Goal: Check status: Check status

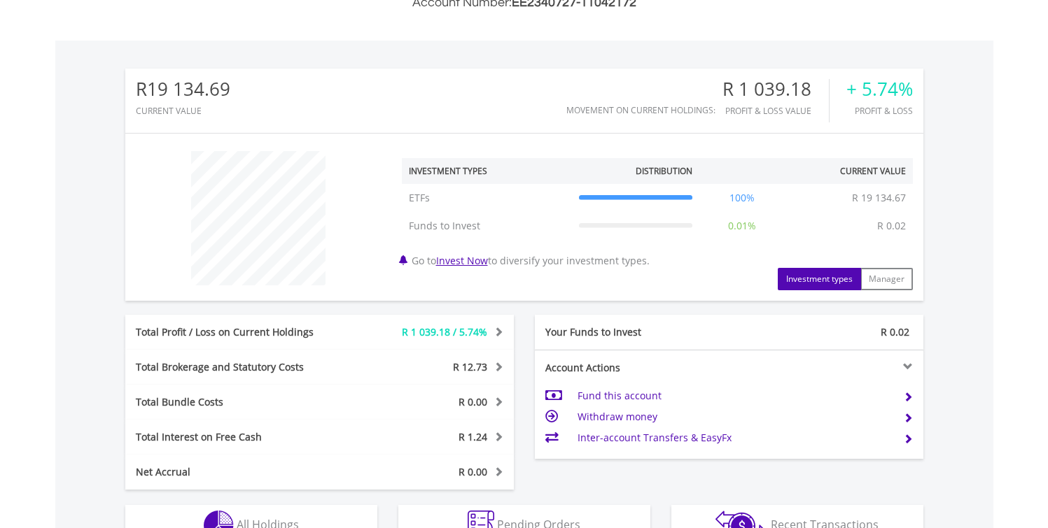
scroll to position [655, 0]
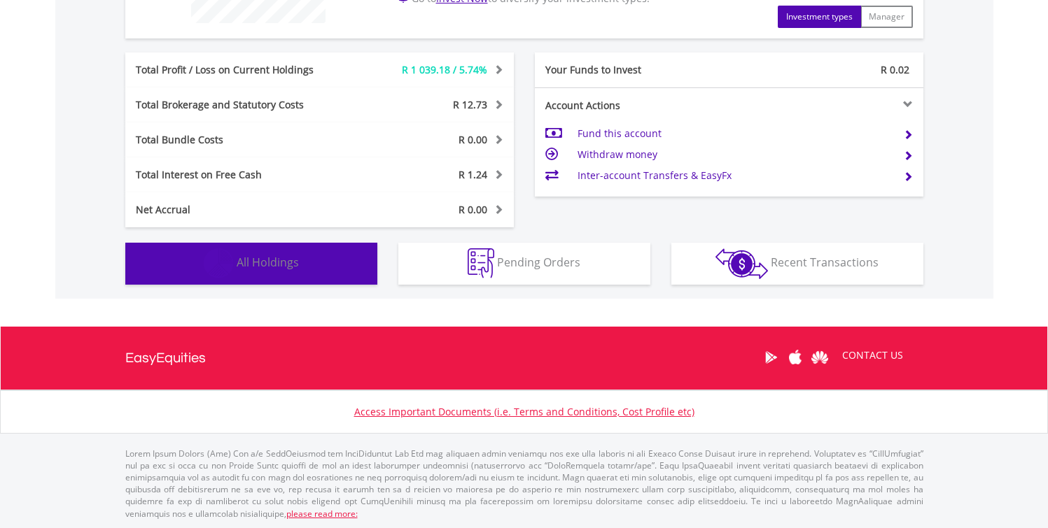
click at [304, 267] on button "Holdings All Holdings" at bounding box center [251, 264] width 252 height 42
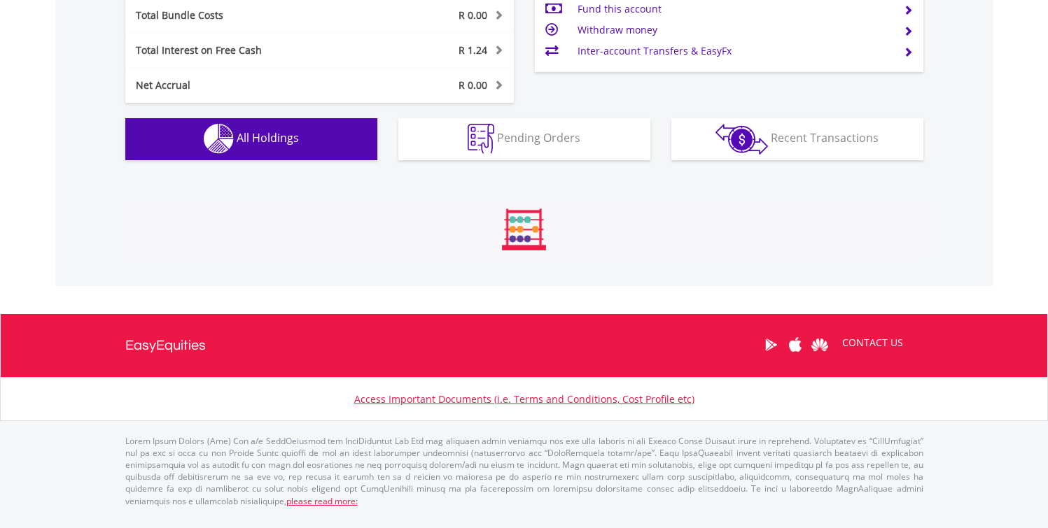
scroll to position [981, 0]
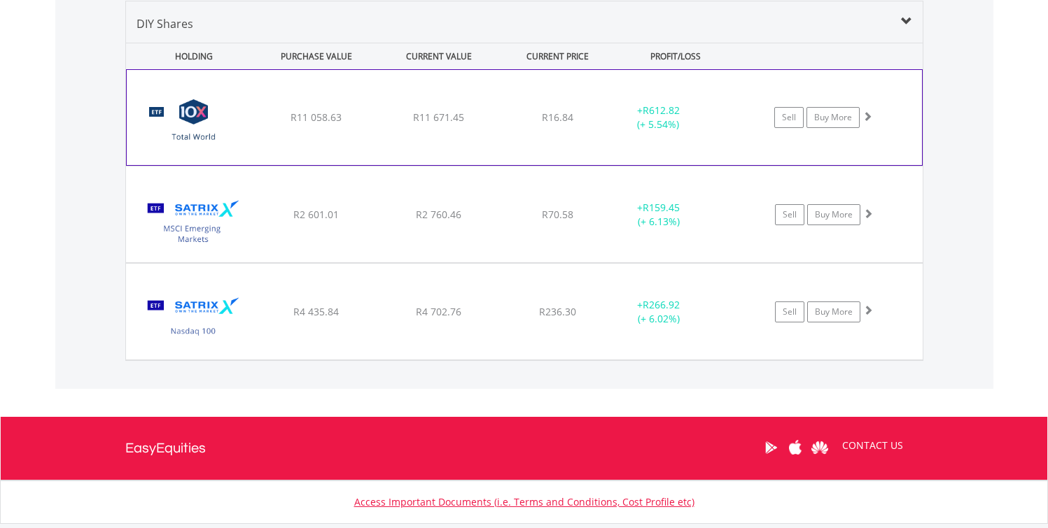
click at [867, 113] on span at bounding box center [867, 116] width 10 height 10
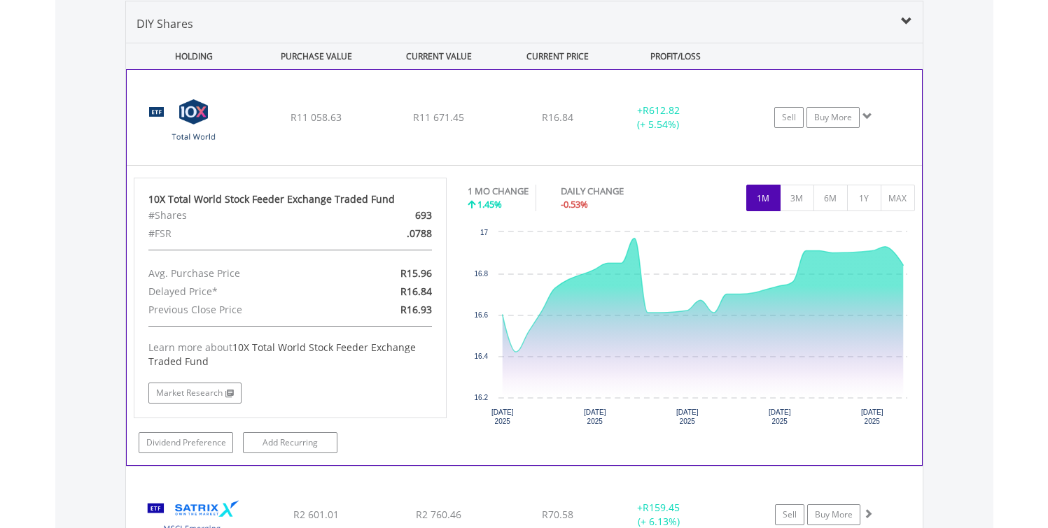
click at [867, 113] on span at bounding box center [867, 116] width 10 height 10
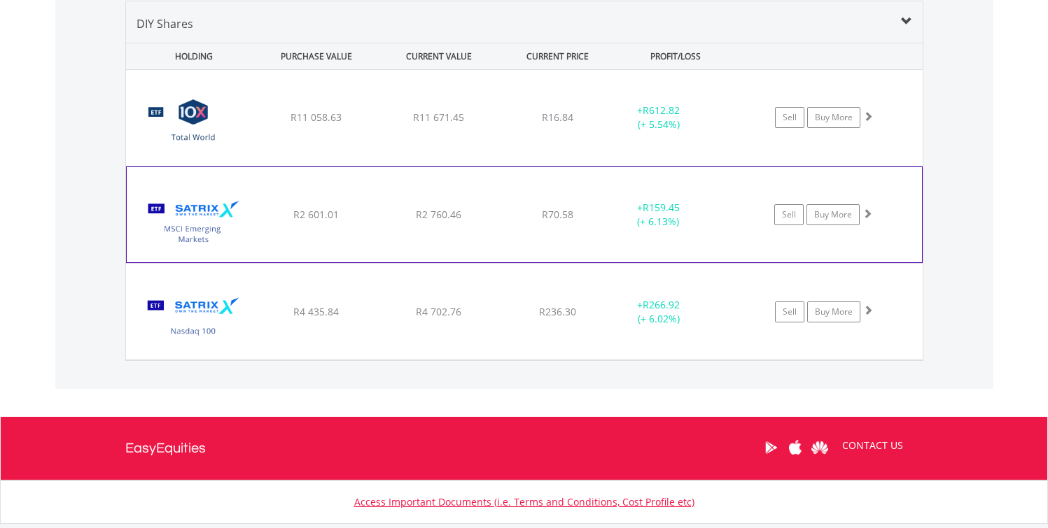
click at [868, 212] on span at bounding box center [867, 214] width 10 height 10
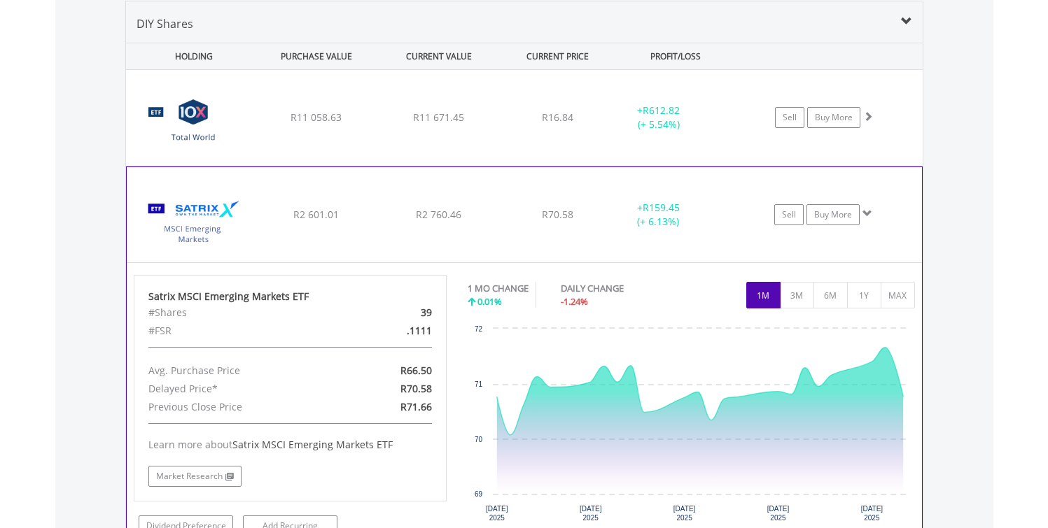
click at [868, 212] on span at bounding box center [867, 214] width 10 height 10
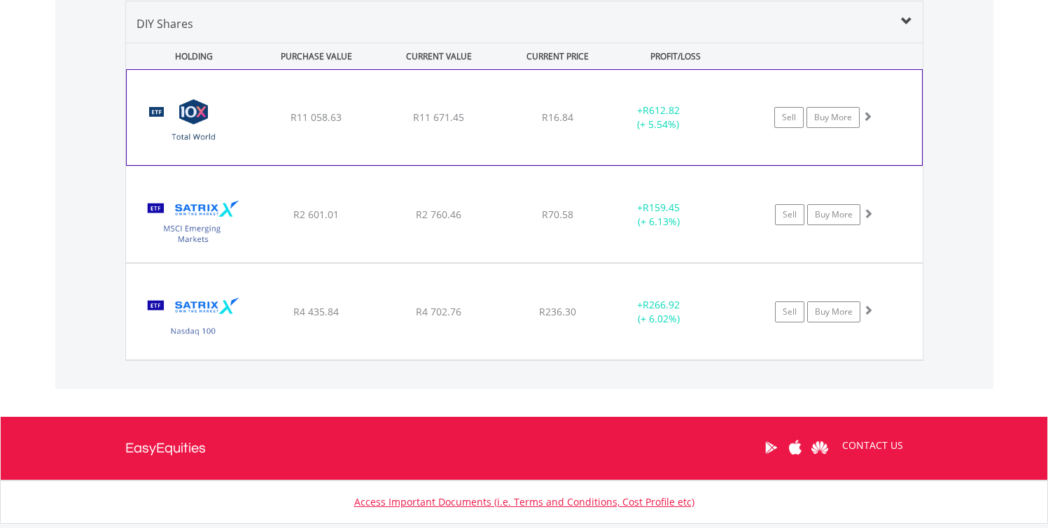
click at [868, 115] on span at bounding box center [867, 116] width 10 height 10
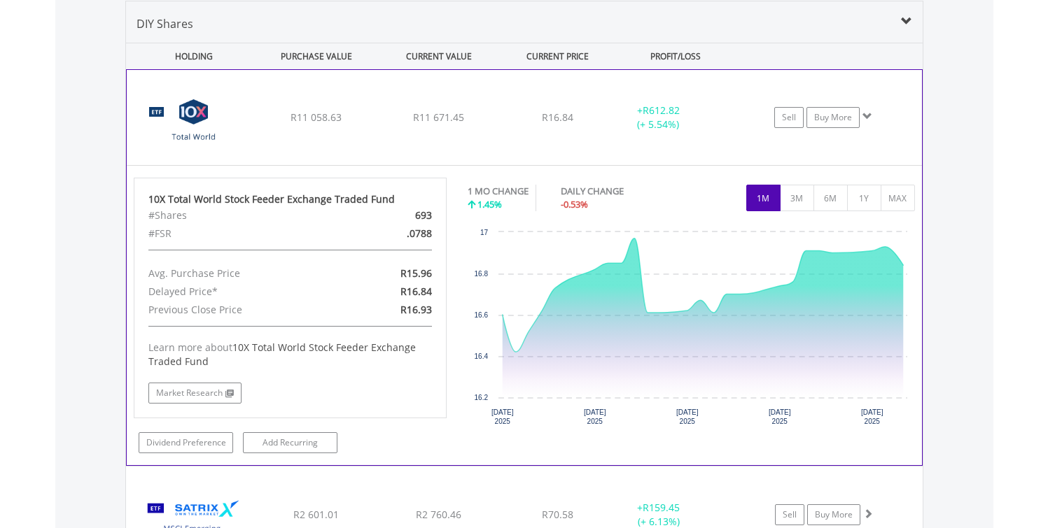
click at [868, 115] on span at bounding box center [867, 116] width 10 height 10
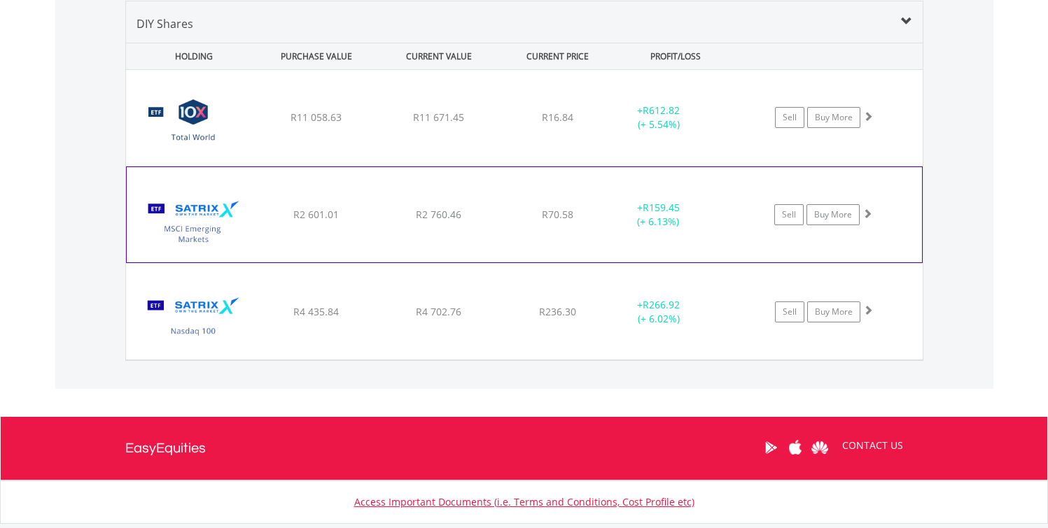
click at [866, 215] on span at bounding box center [867, 214] width 10 height 10
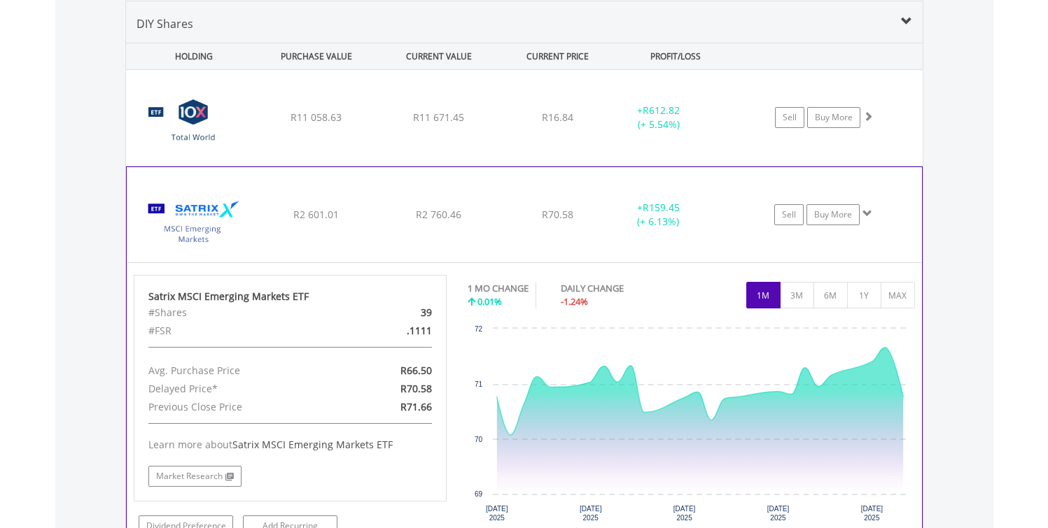
click at [866, 215] on span at bounding box center [867, 214] width 10 height 10
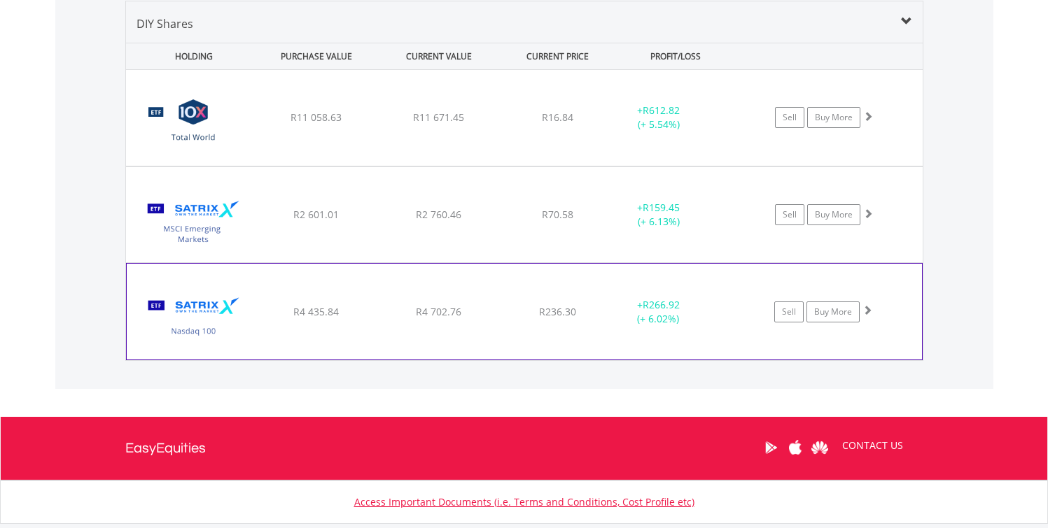
click at [866, 311] on span at bounding box center [867, 310] width 10 height 10
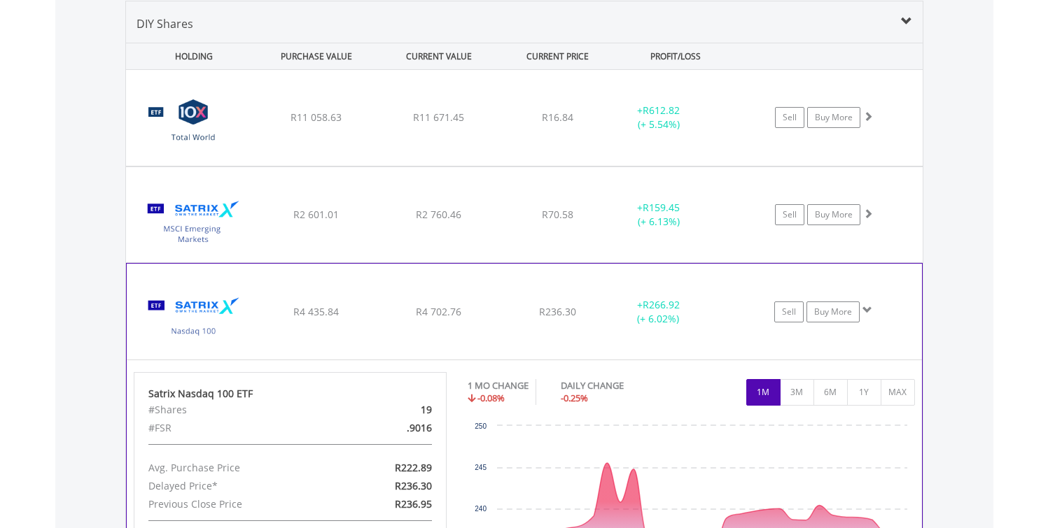
click at [866, 311] on span at bounding box center [867, 310] width 10 height 10
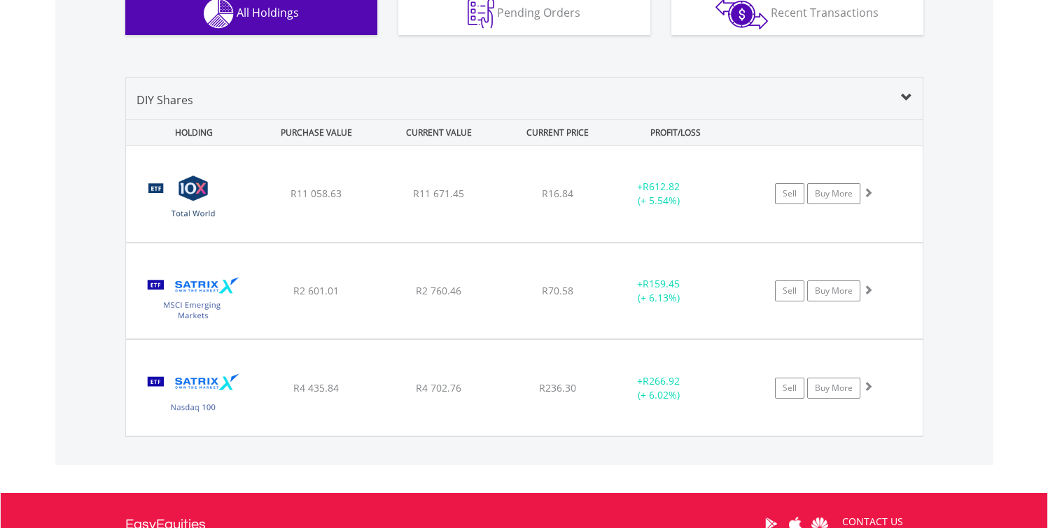
scroll to position [902, 0]
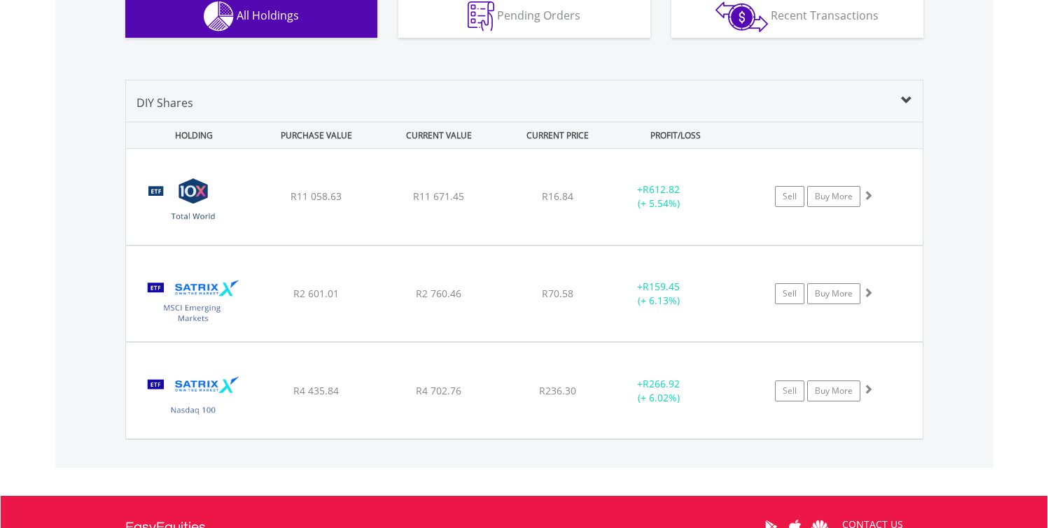
click at [905, 101] on span at bounding box center [906, 100] width 11 height 11
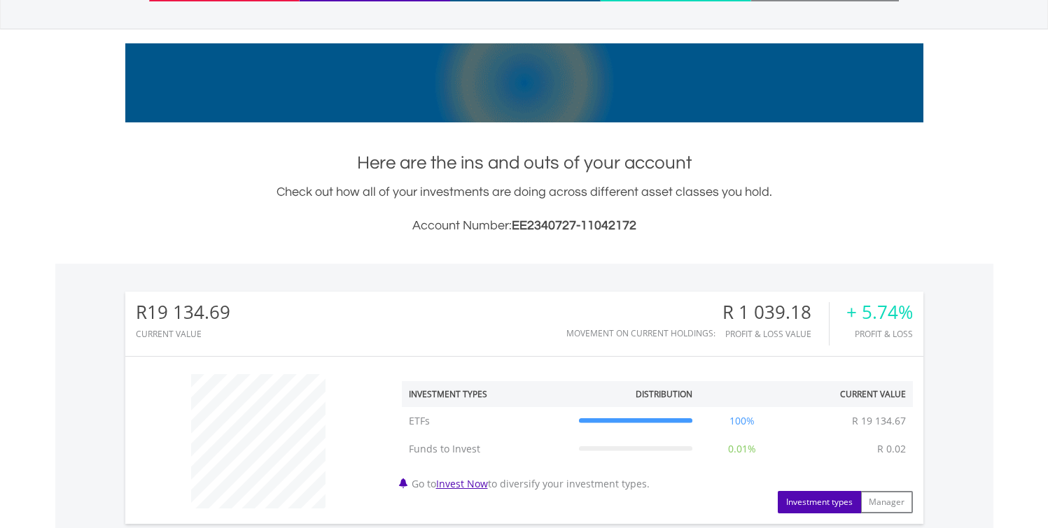
scroll to position [469, 0]
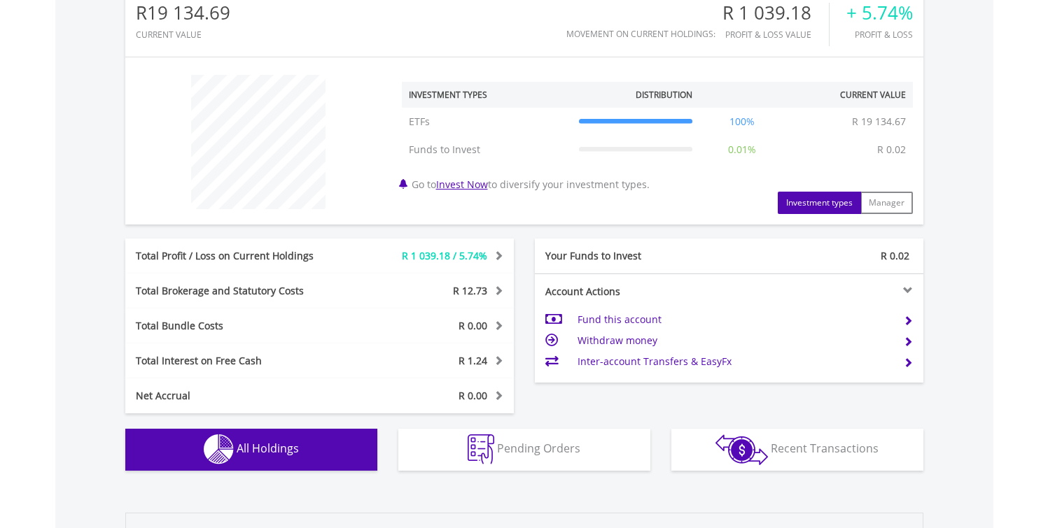
click at [278, 458] on button "Holdings All Holdings" at bounding box center [251, 450] width 252 height 42
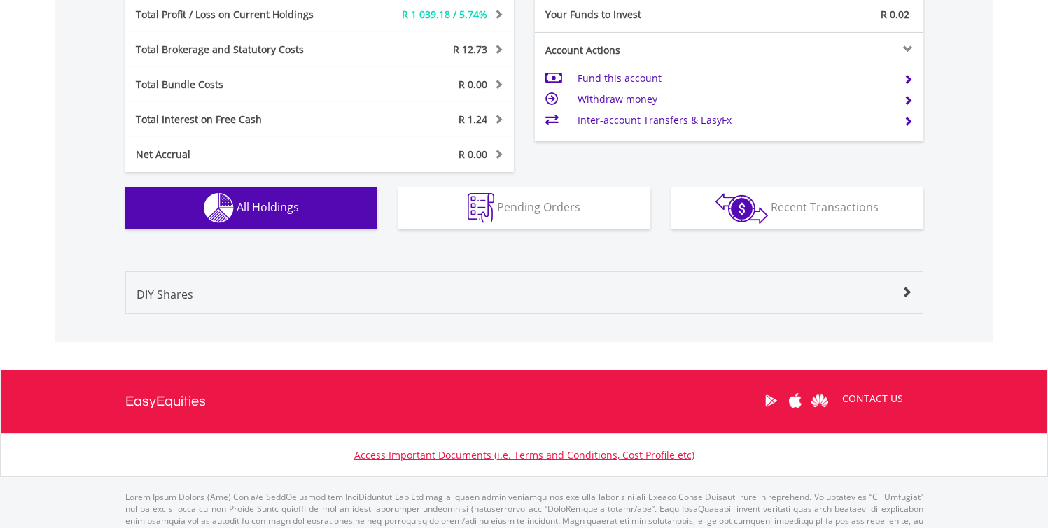
scroll to position [735, 0]
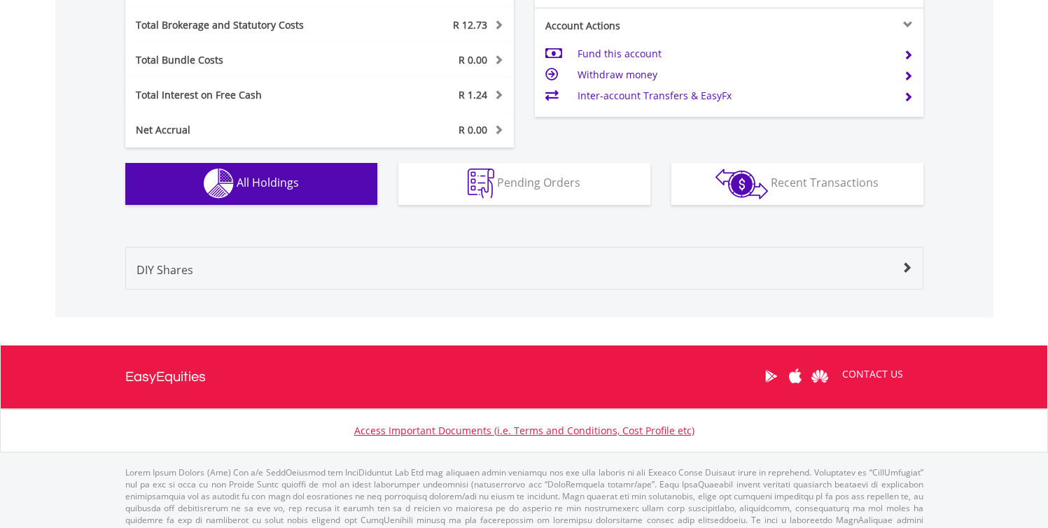
click at [903, 274] on div "DIY Shares" at bounding box center [524, 275] width 796 height 27
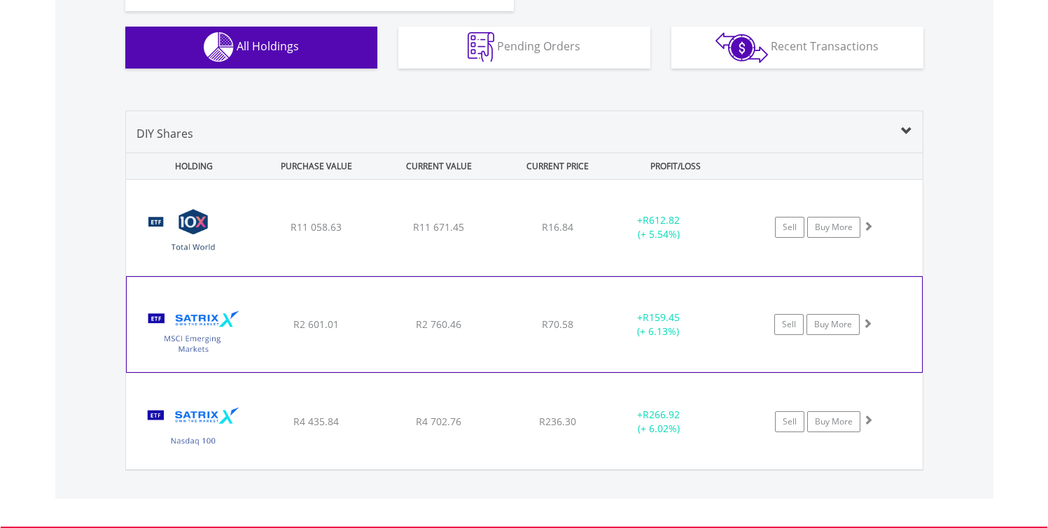
scroll to position [887, 0]
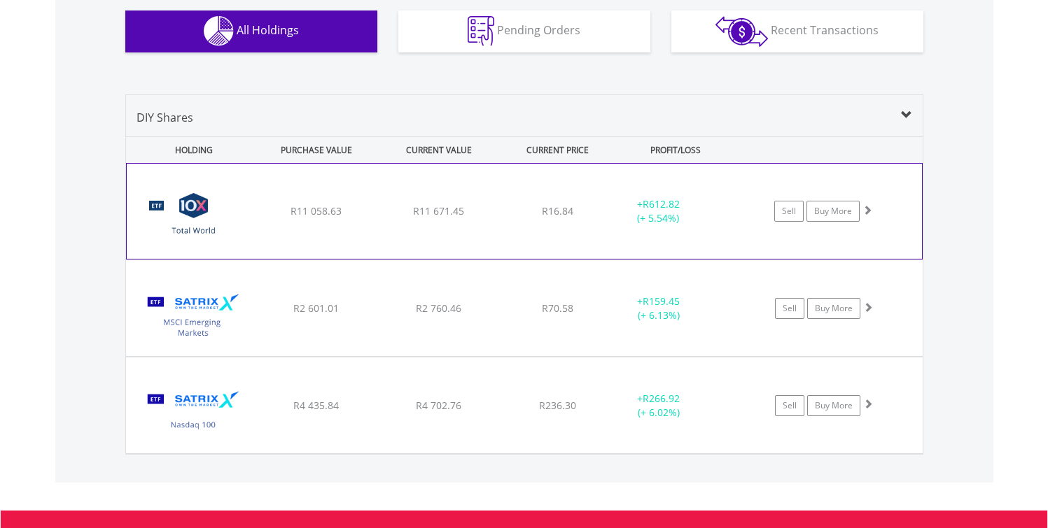
click at [866, 212] on span at bounding box center [867, 210] width 10 height 10
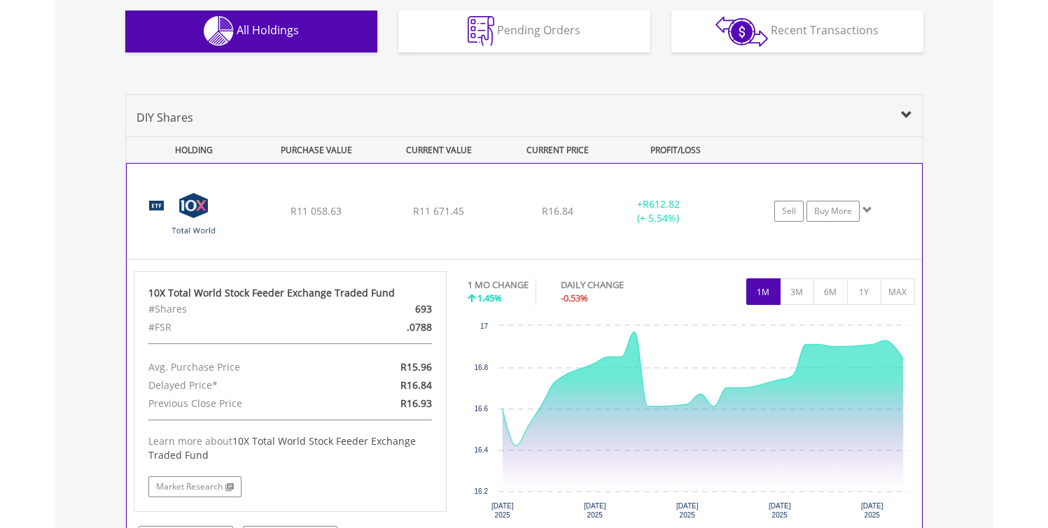
click at [866, 212] on span at bounding box center [867, 210] width 10 height 10
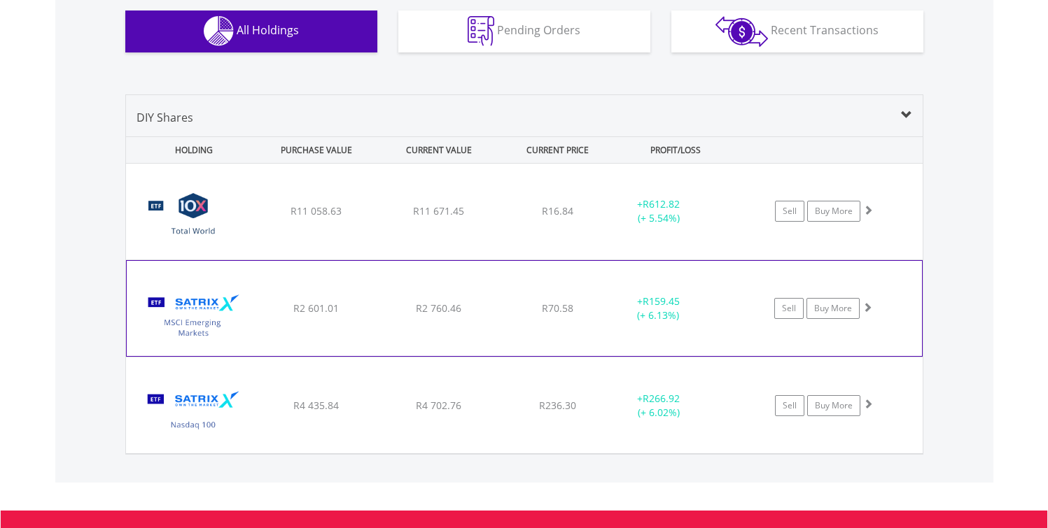
click at [868, 308] on span at bounding box center [867, 307] width 10 height 10
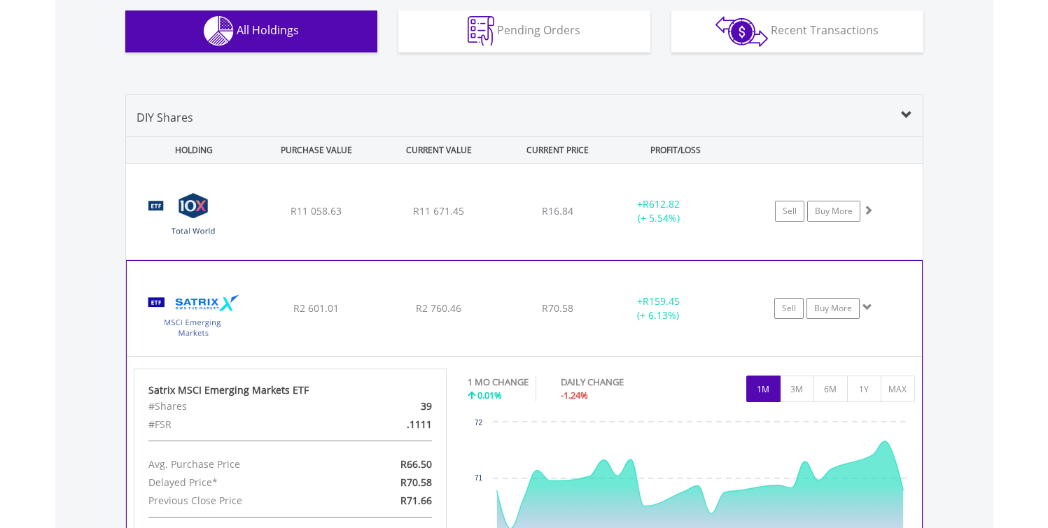
click at [868, 308] on span at bounding box center [867, 307] width 10 height 10
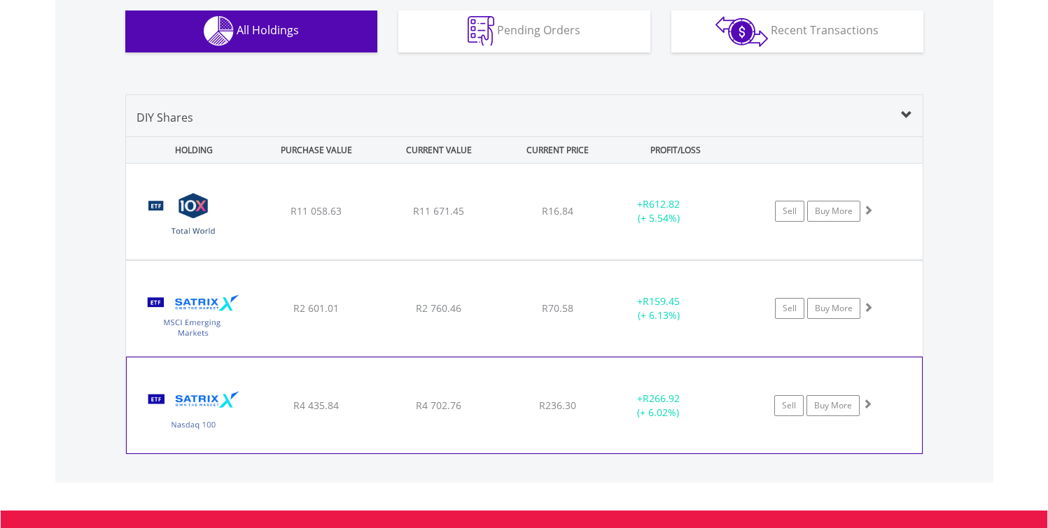
click at [867, 405] on span at bounding box center [867, 404] width 10 height 10
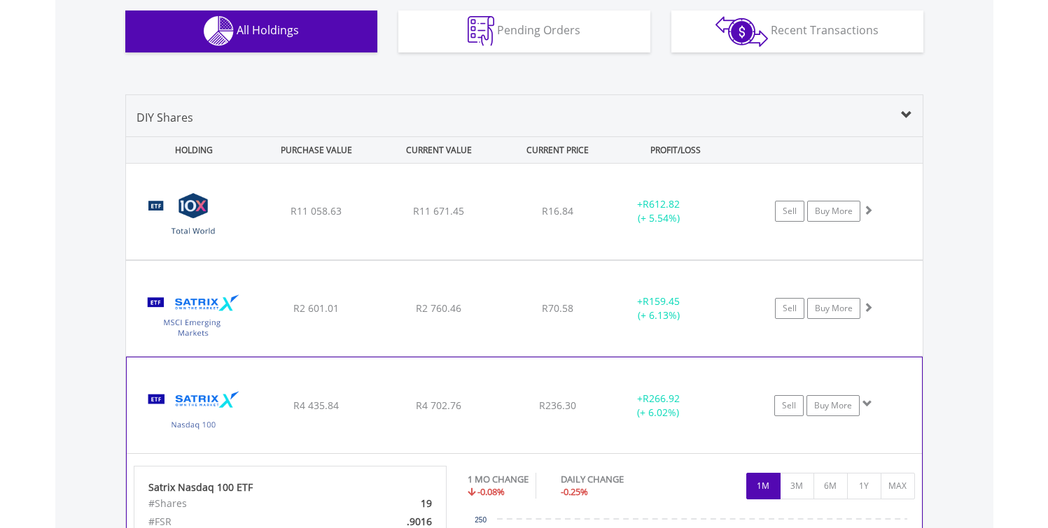
click at [867, 404] on span at bounding box center [867, 404] width 10 height 10
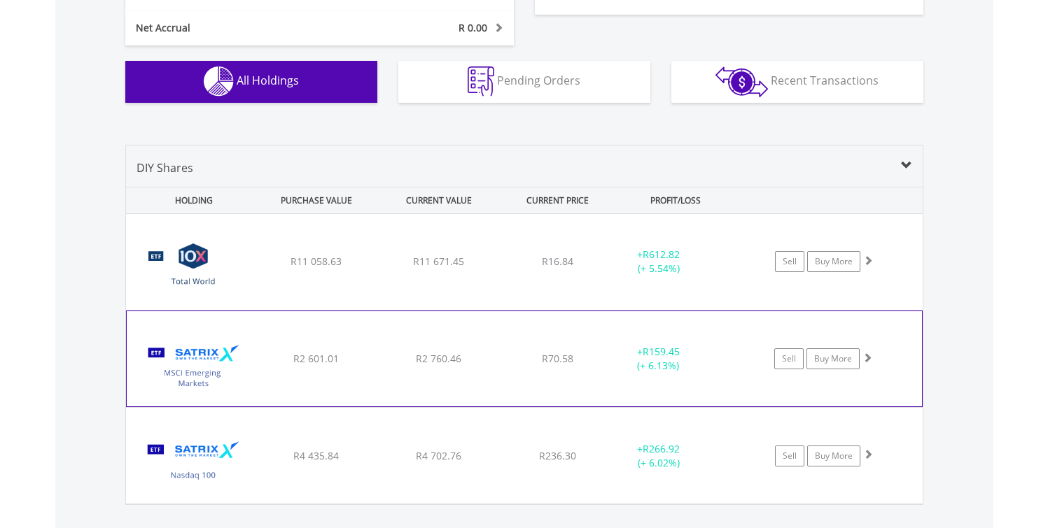
scroll to position [752, 0]
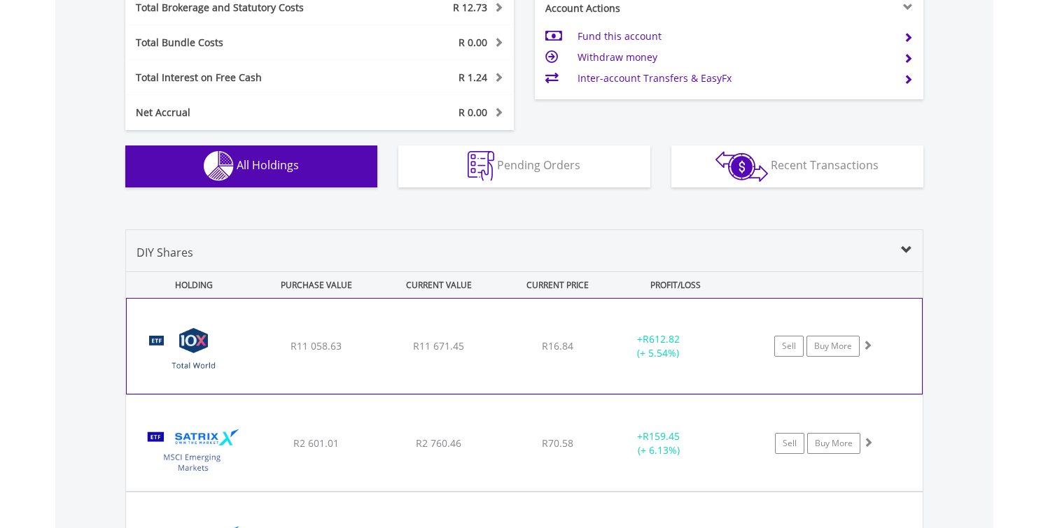
click at [866, 346] on span at bounding box center [867, 345] width 10 height 10
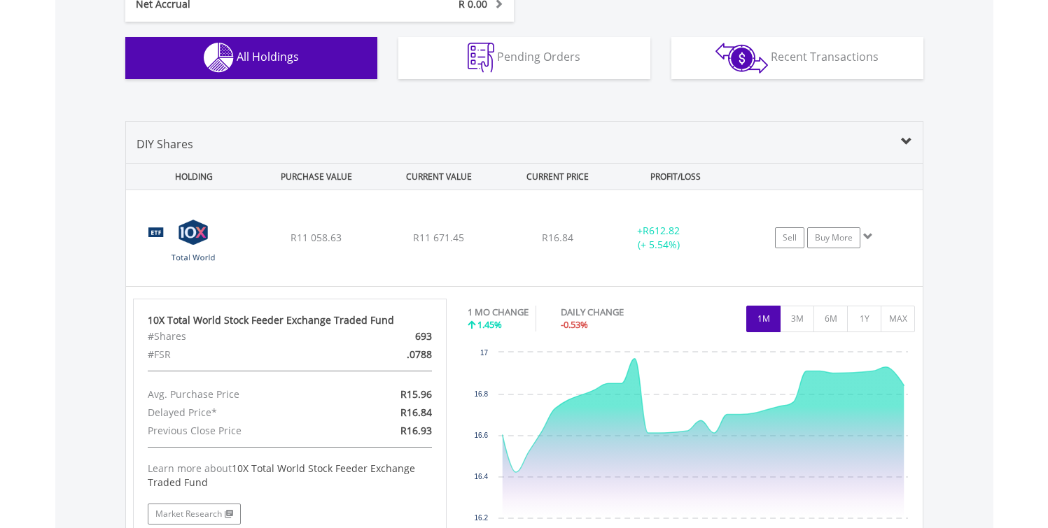
scroll to position [864, 0]
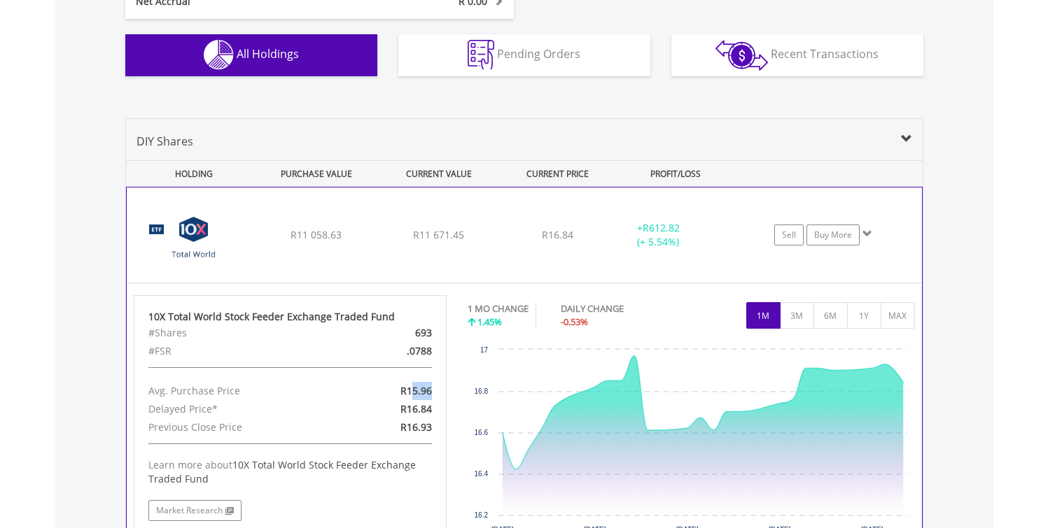
drag, startPoint x: 409, startPoint y: 395, endPoint x: 436, endPoint y: 390, distance: 27.2
click at [436, 390] on div "R15.96" at bounding box center [391, 391] width 101 height 18
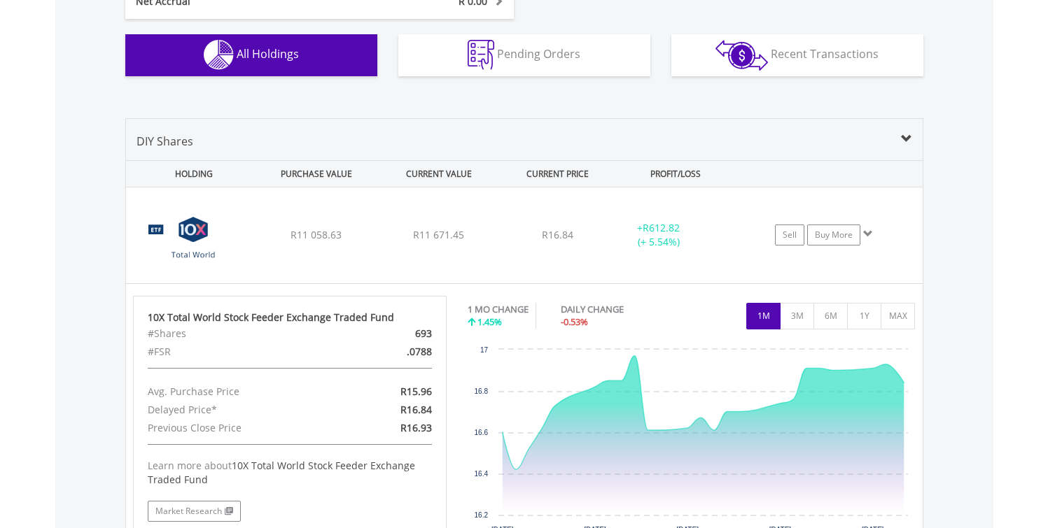
click at [73, 408] on div "Value View Share View DIY Shares HOLDING PURCHASE VALUE CURRENT VALUE CURRENT P…" at bounding box center [524, 448] width 938 height 717
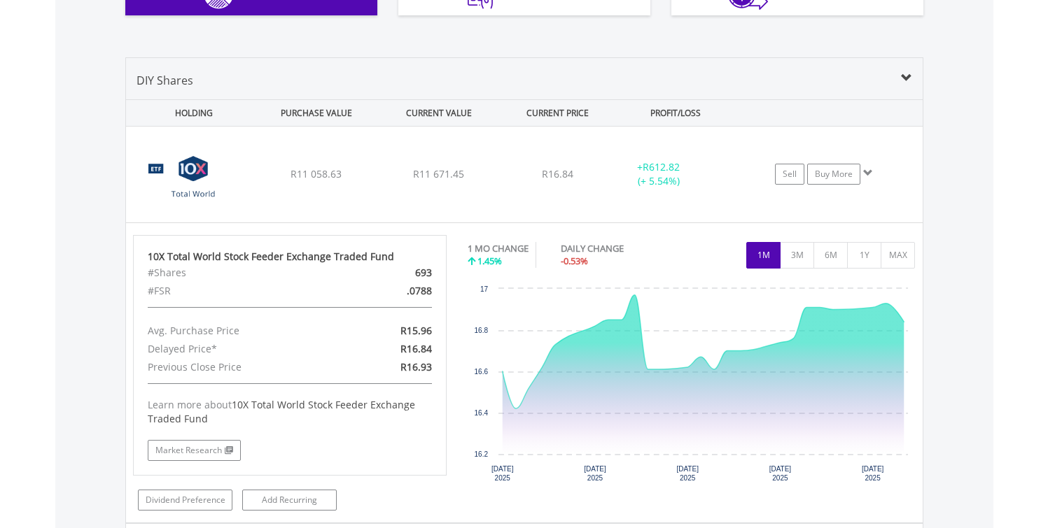
scroll to position [929, 0]
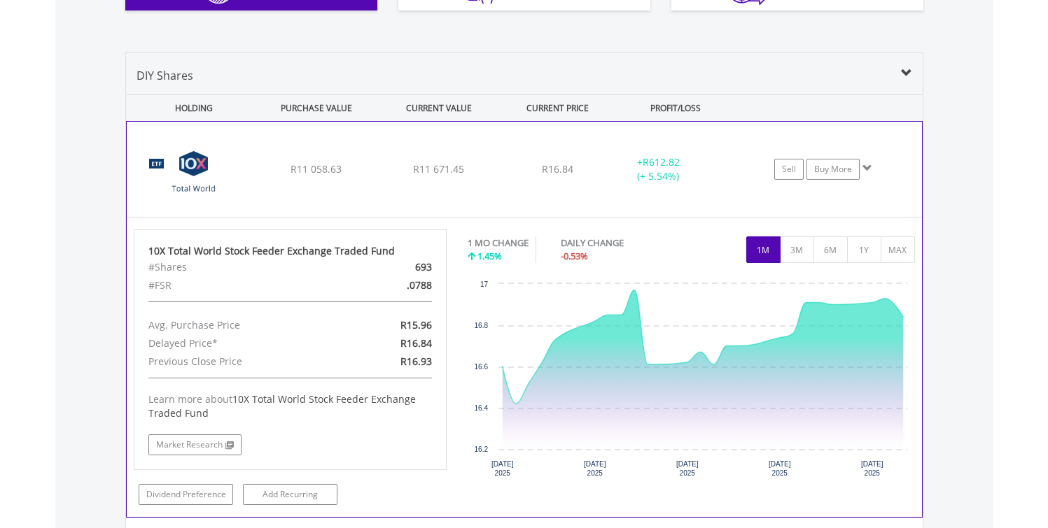
drag, startPoint x: 413, startPoint y: 266, endPoint x: 432, endPoint y: 265, distance: 19.6
click at [432, 265] on div "693" at bounding box center [391, 267] width 101 height 18
click at [409, 284] on div ".0788" at bounding box center [391, 285] width 101 height 18
drag, startPoint x: 421, startPoint y: 284, endPoint x: 434, endPoint y: 284, distance: 13.3
click at [434, 284] on div ".0788" at bounding box center [391, 285] width 101 height 18
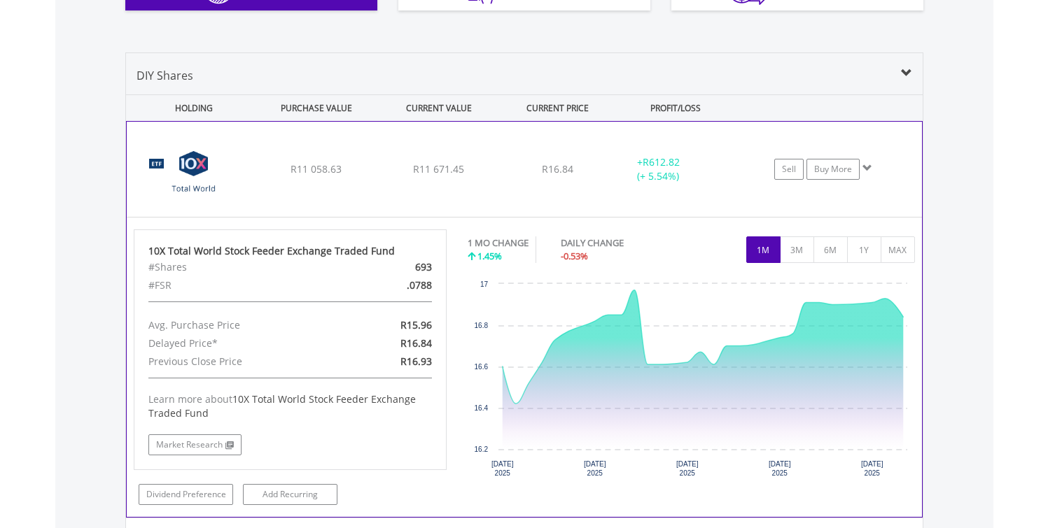
drag, startPoint x: 433, startPoint y: 287, endPoint x: 411, endPoint y: 286, distance: 22.4
click at [411, 286] on div ".0788" at bounding box center [391, 285] width 101 height 18
drag, startPoint x: 415, startPoint y: 267, endPoint x: 432, endPoint y: 264, distance: 17.7
click at [432, 264] on div "693" at bounding box center [391, 267] width 101 height 18
click at [424, 267] on div "693" at bounding box center [391, 267] width 101 height 18
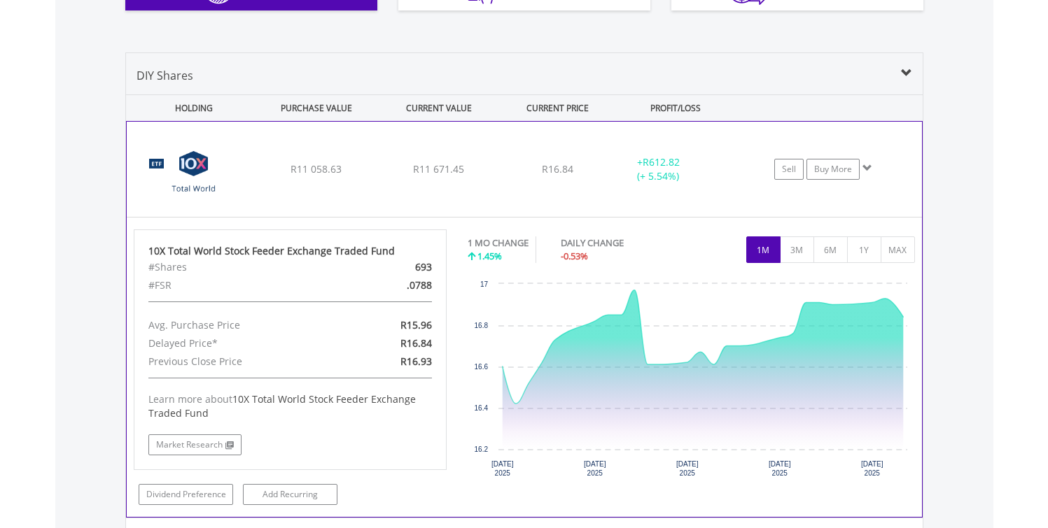
click at [424, 267] on div "693" at bounding box center [391, 267] width 101 height 18
click at [415, 269] on div "693" at bounding box center [391, 267] width 101 height 18
drag, startPoint x: 412, startPoint y: 267, endPoint x: 431, endPoint y: 265, distance: 19.0
click at [431, 265] on div "693" at bounding box center [391, 267] width 101 height 18
click at [859, 244] on button "1Y" at bounding box center [864, 250] width 34 height 27
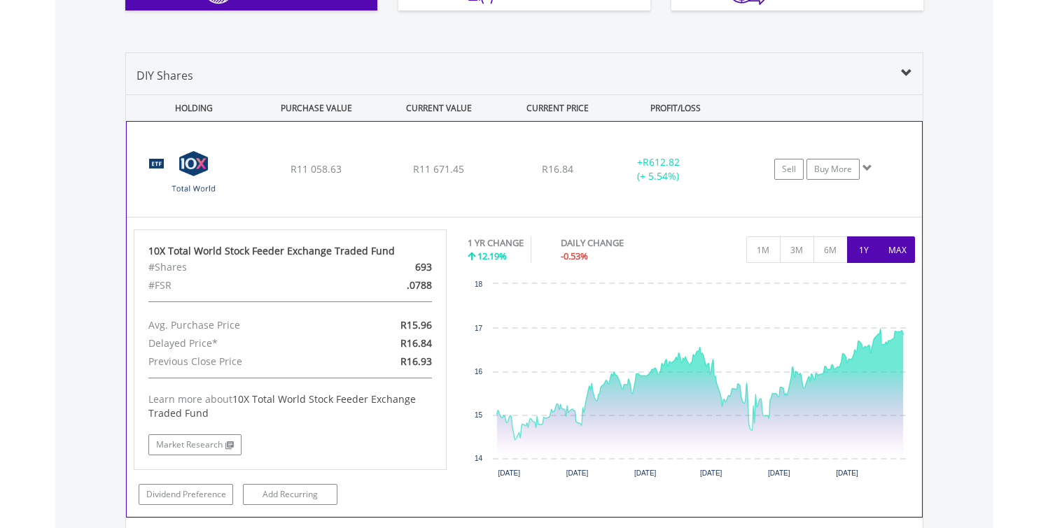
click at [898, 246] on button "MAX" at bounding box center [897, 250] width 34 height 27
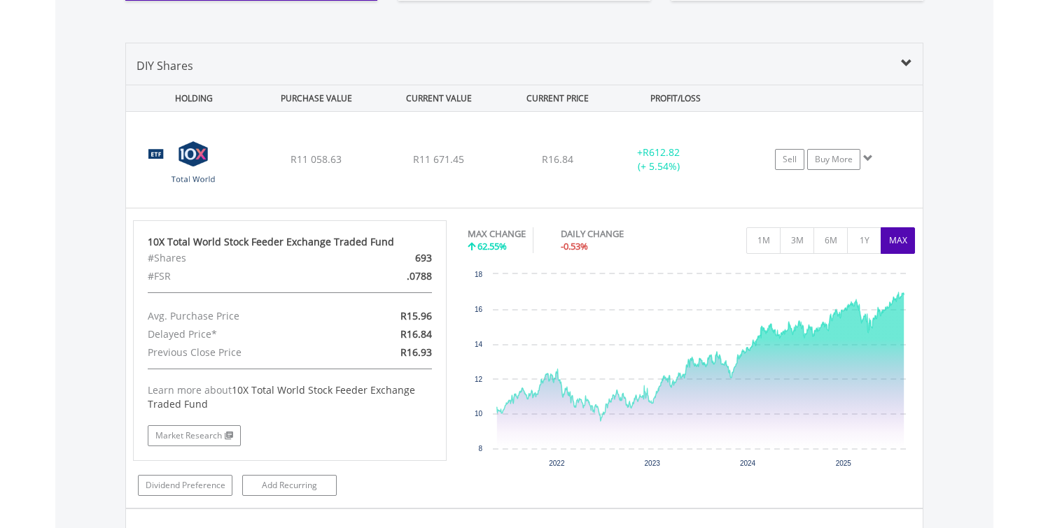
scroll to position [936, 0]
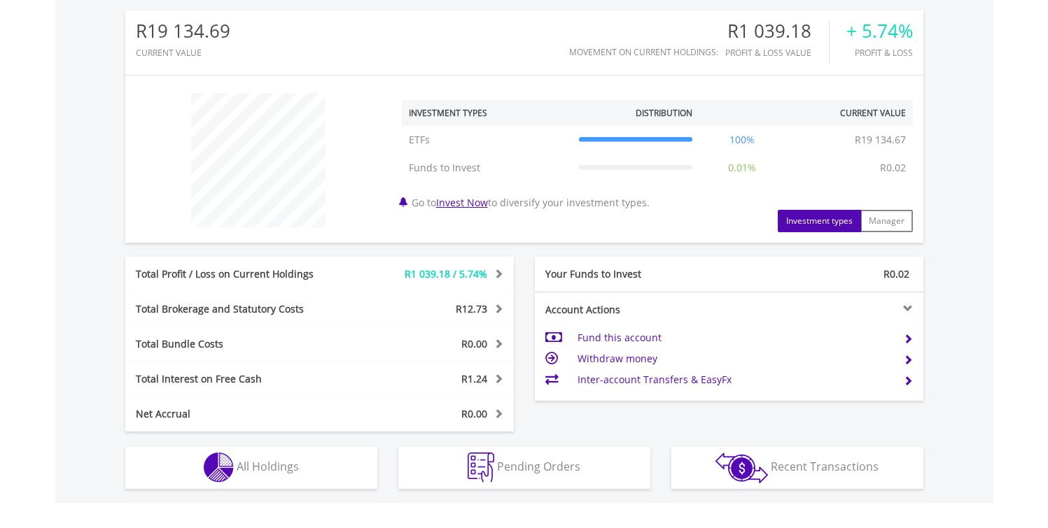
scroll to position [134, 266]
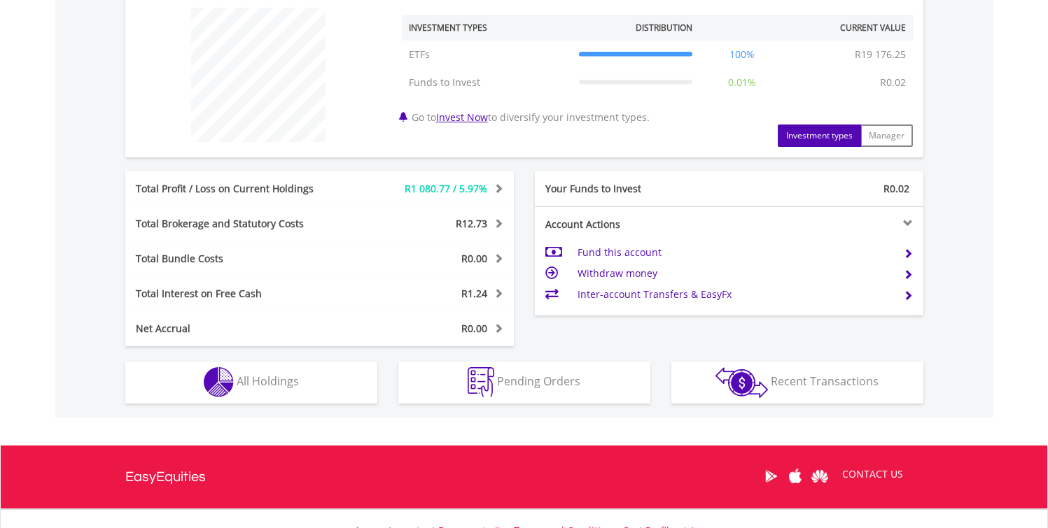
scroll to position [655, 0]
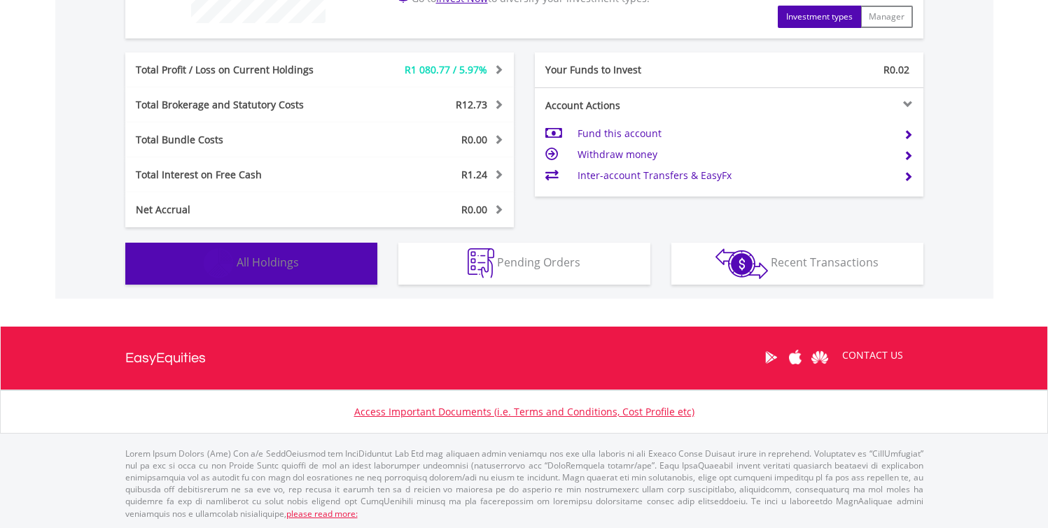
click at [270, 261] on span "All Holdings" at bounding box center [268, 262] width 62 height 15
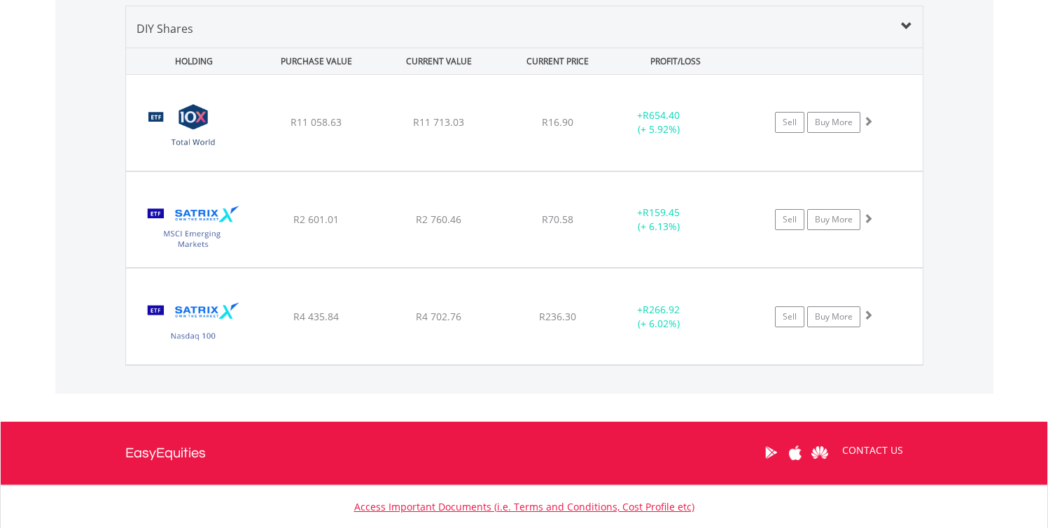
scroll to position [981, 0]
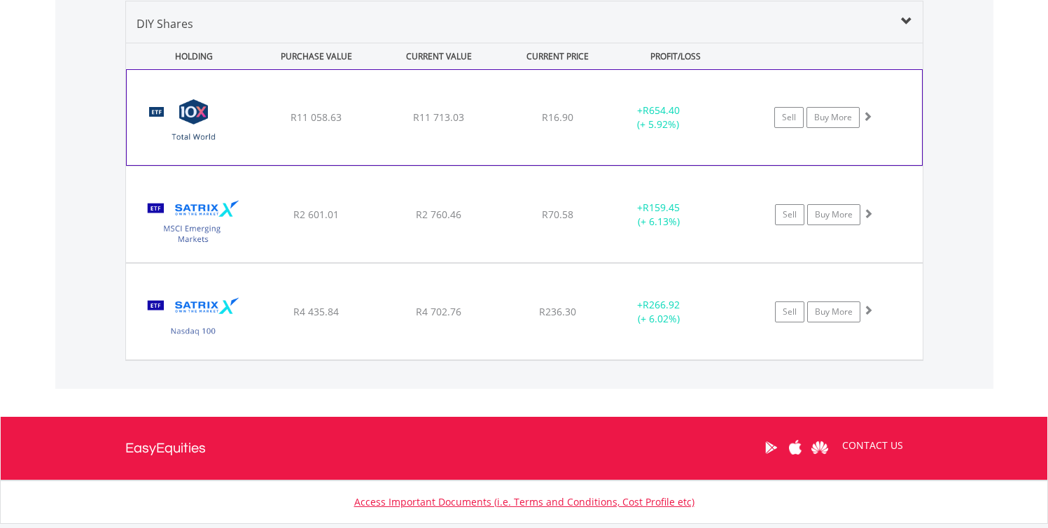
click at [866, 115] on span at bounding box center [867, 116] width 10 height 10
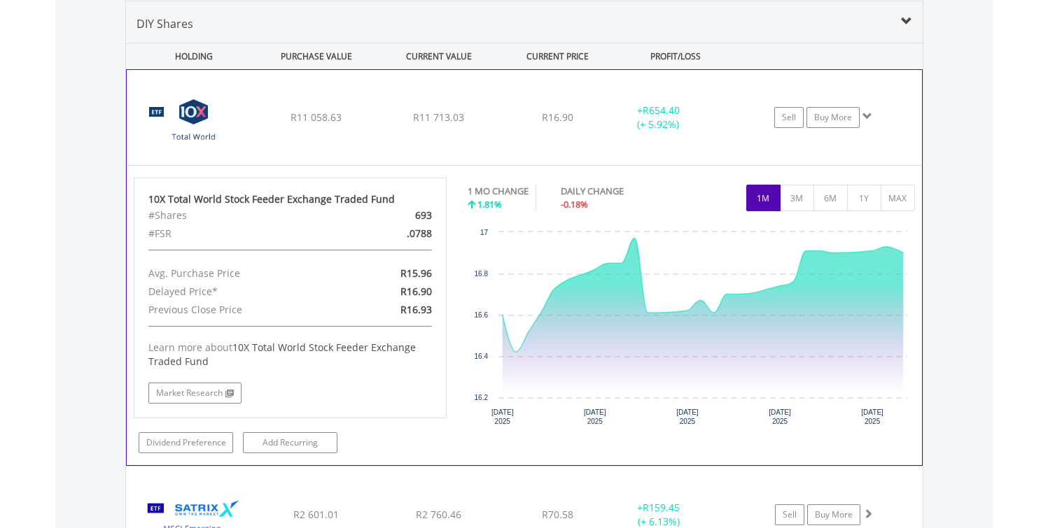
drag, startPoint x: 432, startPoint y: 215, endPoint x: 407, endPoint y: 216, distance: 25.2
click at [407, 216] on div "693" at bounding box center [391, 215] width 101 height 18
click at [863, 202] on button "1Y" at bounding box center [864, 198] width 34 height 27
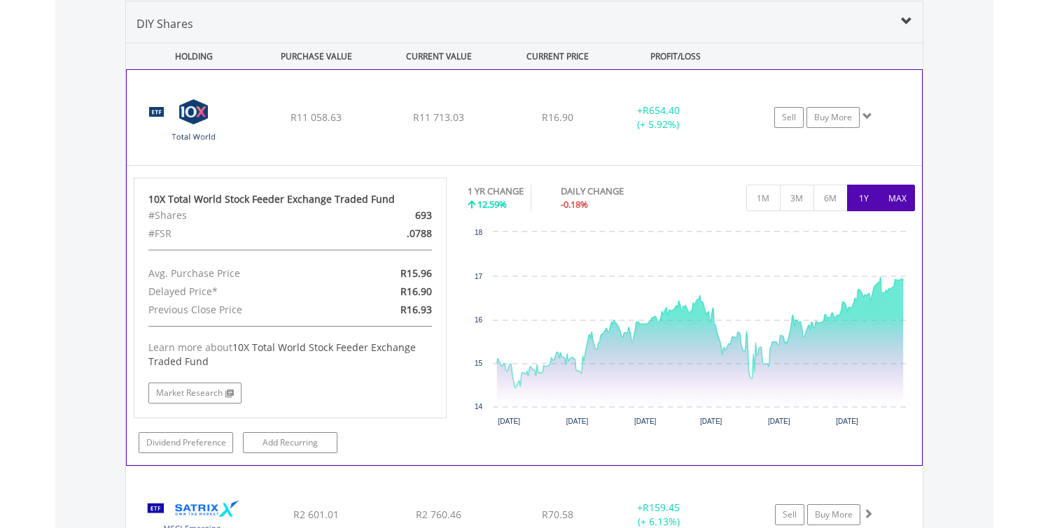
click at [898, 204] on button "MAX" at bounding box center [897, 198] width 34 height 27
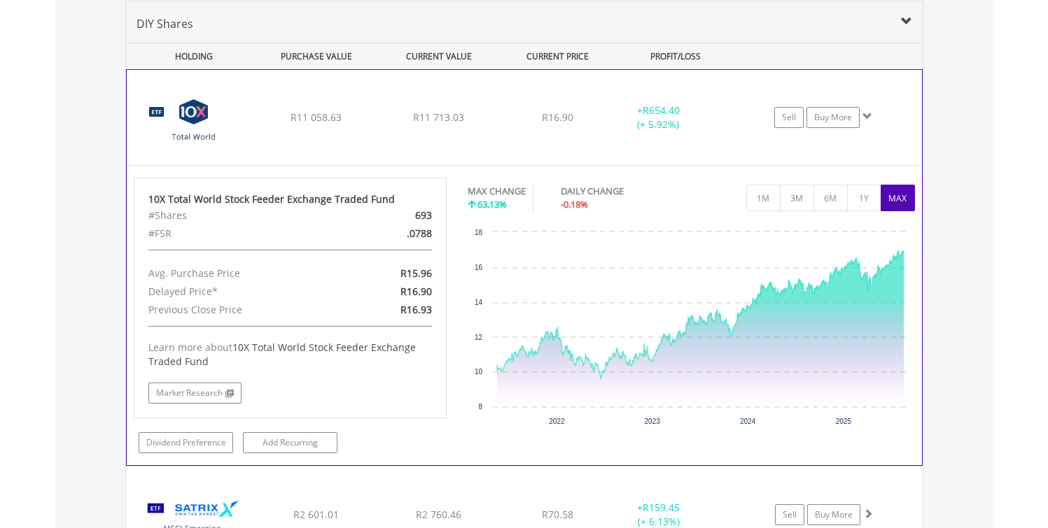
click at [427, 214] on div "693" at bounding box center [391, 215] width 101 height 18
copy div "693"
click at [867, 113] on span at bounding box center [867, 116] width 10 height 10
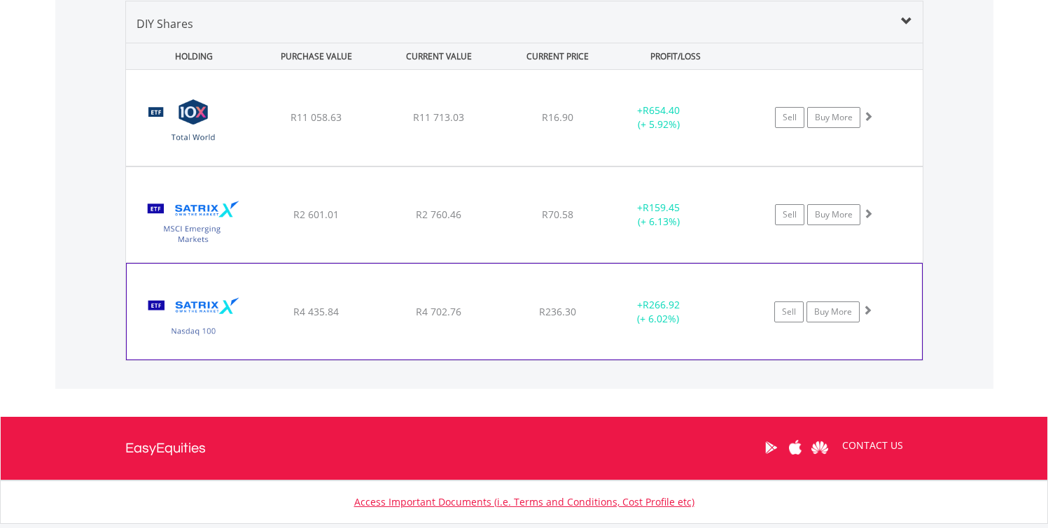
scroll to position [978, 0]
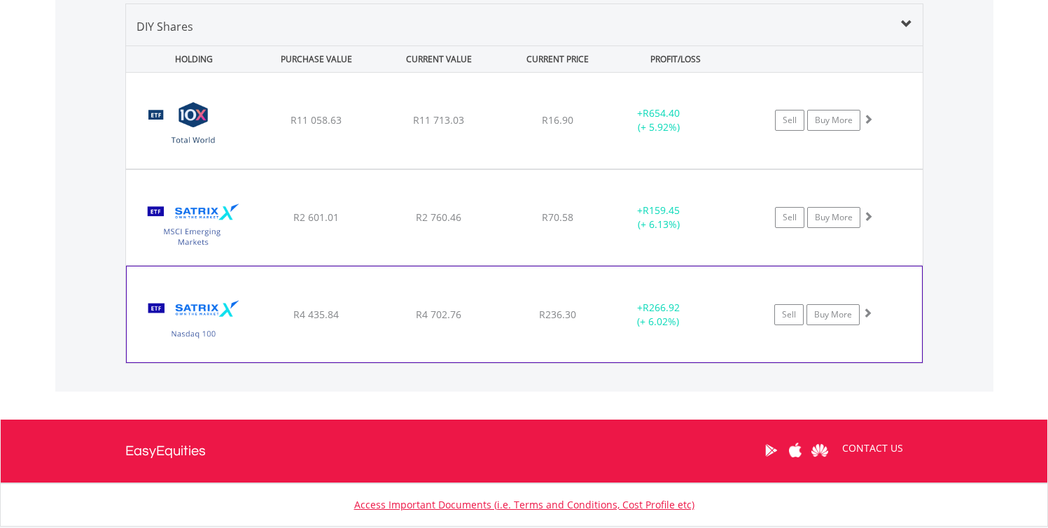
click at [866, 314] on span at bounding box center [867, 313] width 10 height 10
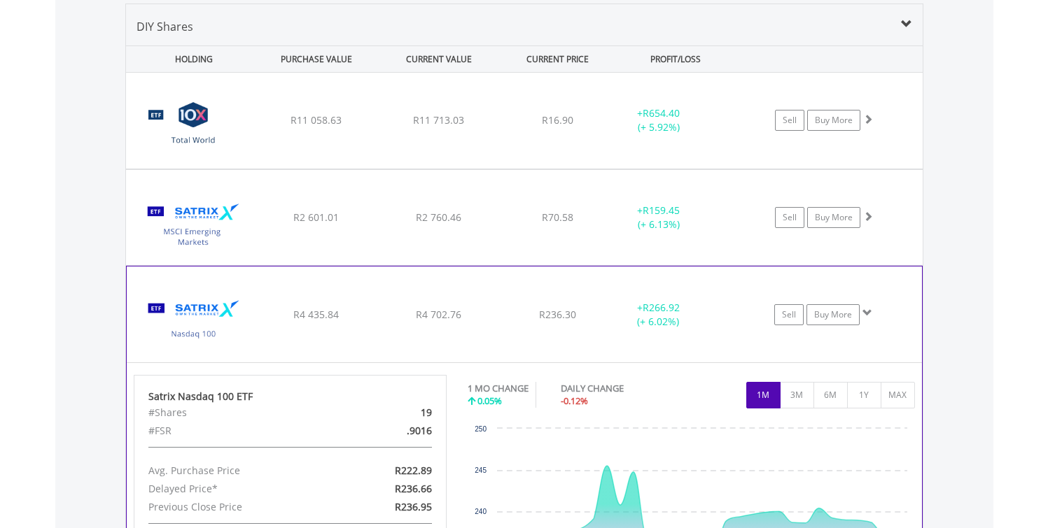
click at [866, 313] on span at bounding box center [867, 313] width 10 height 10
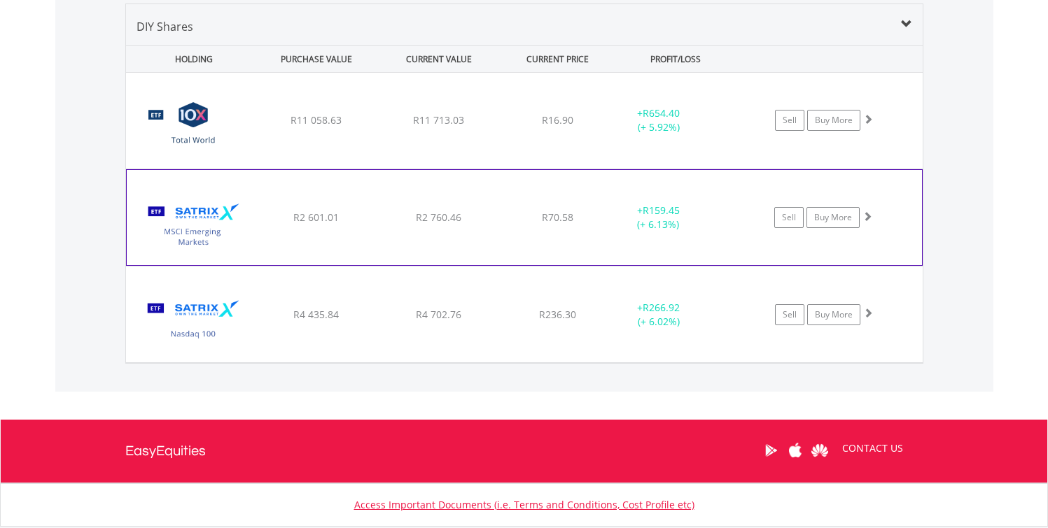
click at [866, 211] on span at bounding box center [867, 216] width 10 height 10
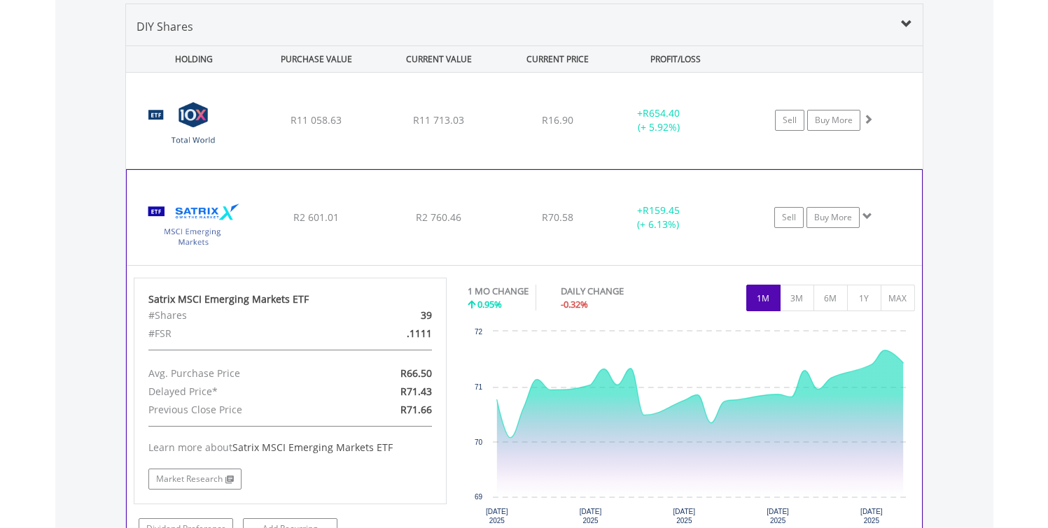
click at [866, 211] on span at bounding box center [867, 216] width 10 height 10
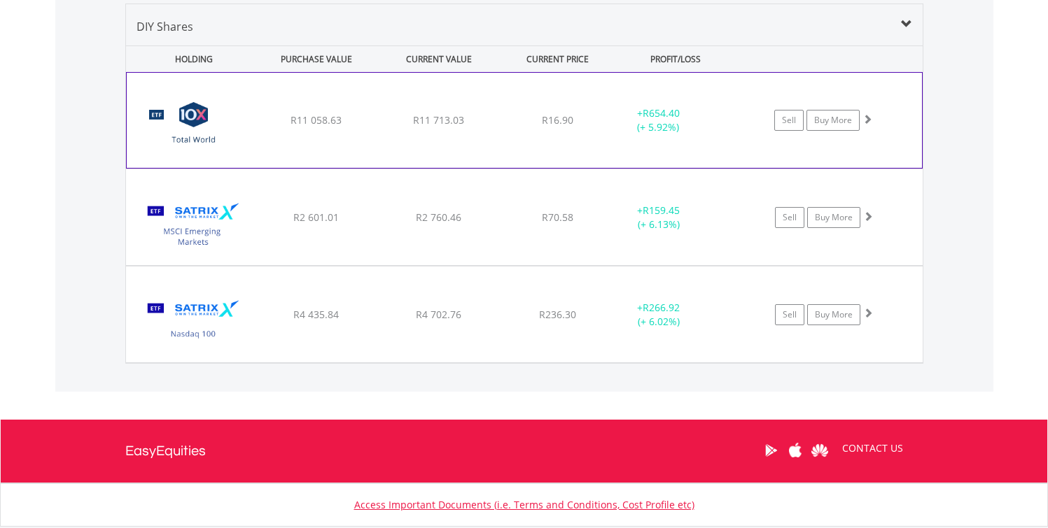
click at [865, 120] on span at bounding box center [867, 119] width 10 height 10
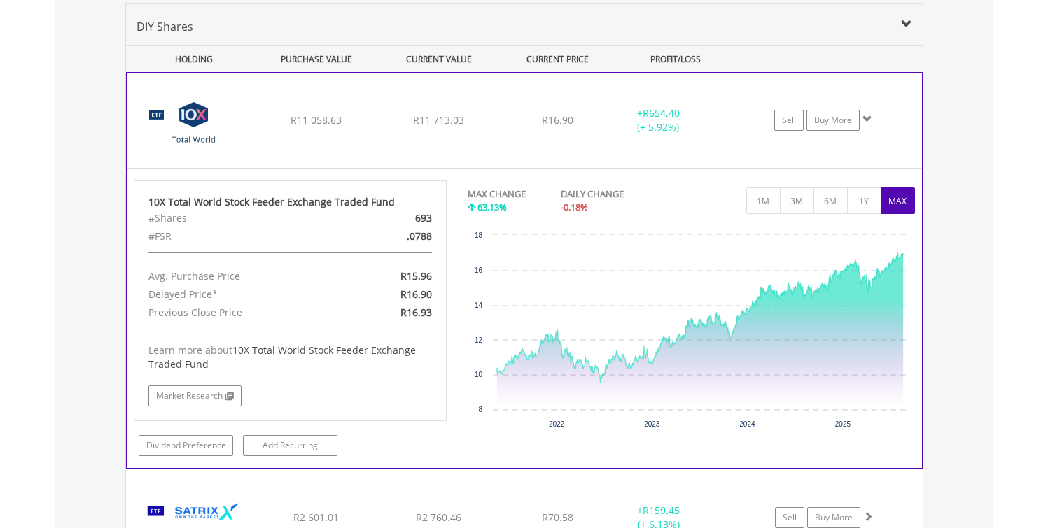
click at [865, 120] on span at bounding box center [867, 119] width 10 height 10
